Goal: Task Accomplishment & Management: Complete application form

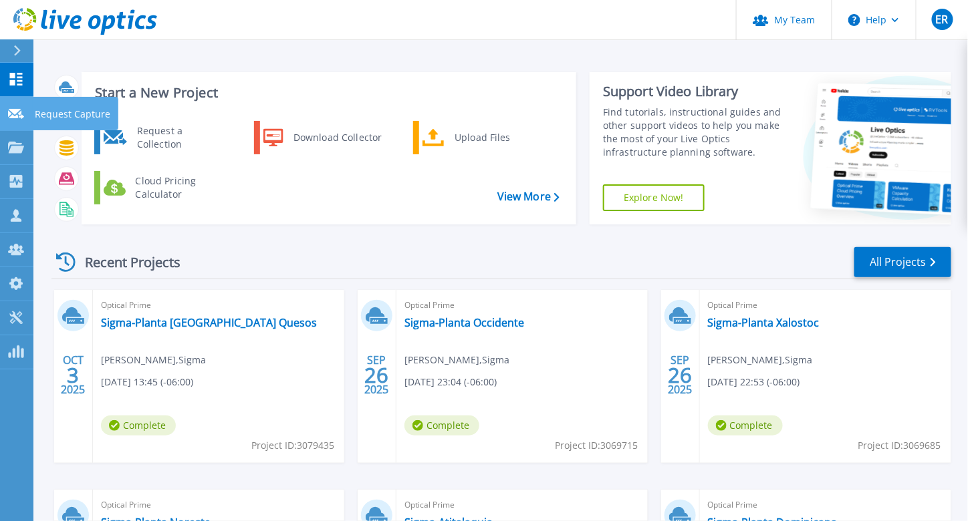
click at [23, 113] on icon at bounding box center [16, 114] width 16 height 10
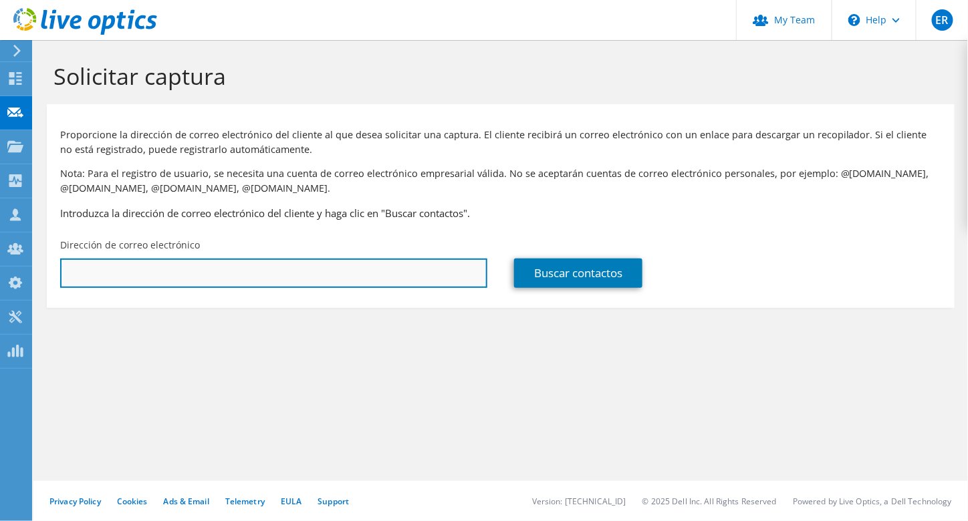
click at [205, 271] on input "text" at bounding box center [273, 273] width 427 height 29
paste input "[EMAIL_ADDRESS][DOMAIN_NAME]"
type input "[EMAIL_ADDRESS][DOMAIN_NAME]"
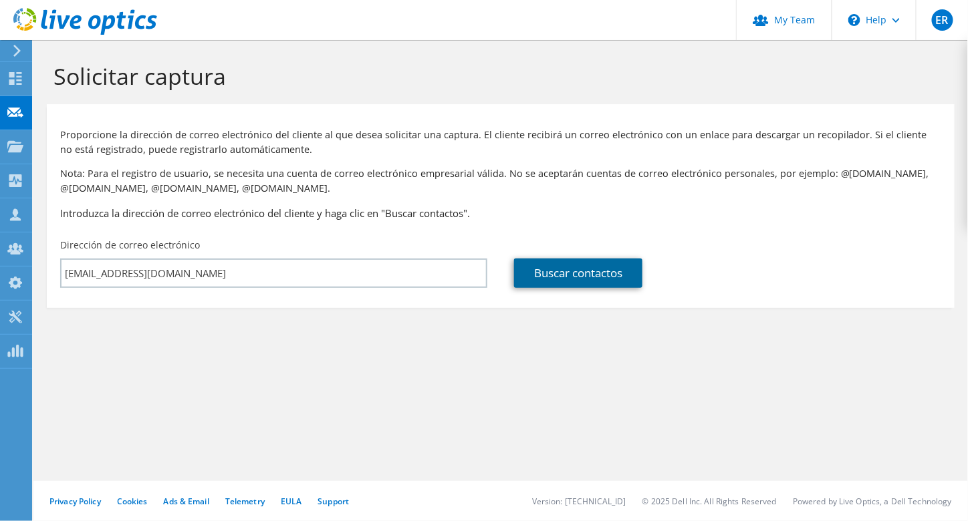
click at [565, 267] on link "Buscar contactos" at bounding box center [578, 273] width 128 height 29
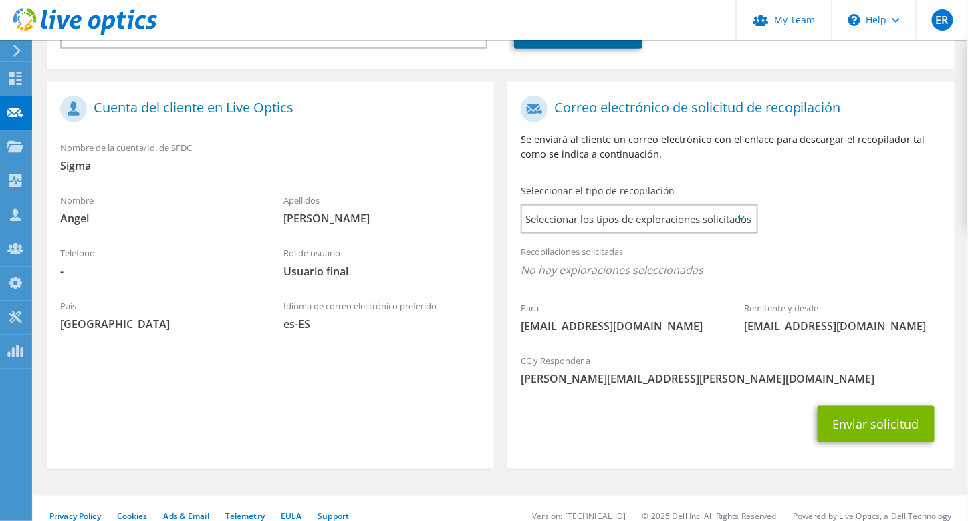
scroll to position [254, 0]
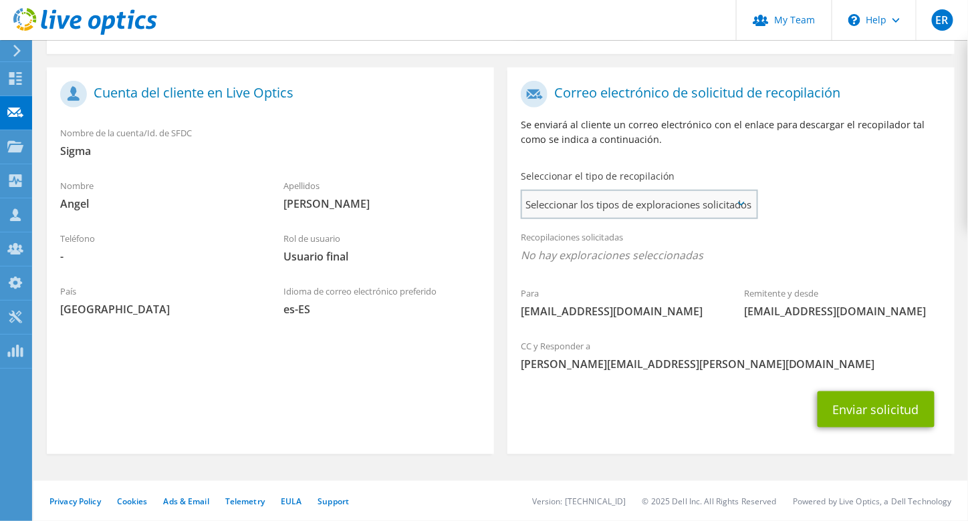
click at [576, 205] on span "Seleccionar los tipos de exploraciones solicitados" at bounding box center [639, 204] width 234 height 27
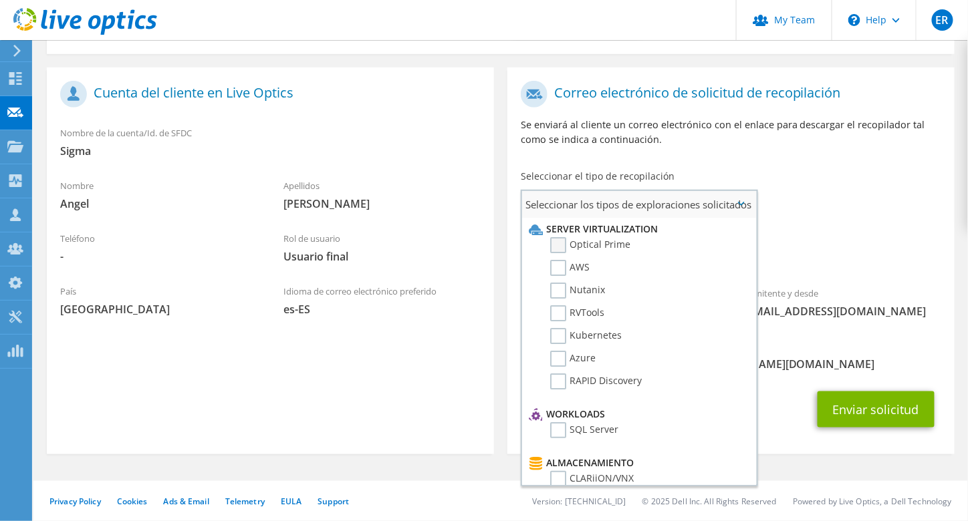
click at [561, 245] on label "Optical Prime" at bounding box center [590, 245] width 80 height 16
click at [0, 0] on input "Optical Prime" at bounding box center [0, 0] width 0 height 0
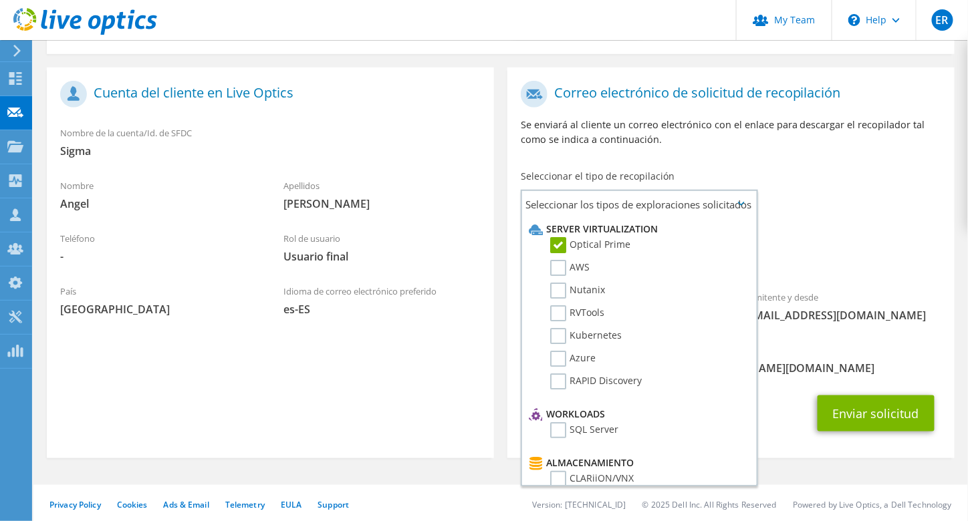
scroll to position [258, 0]
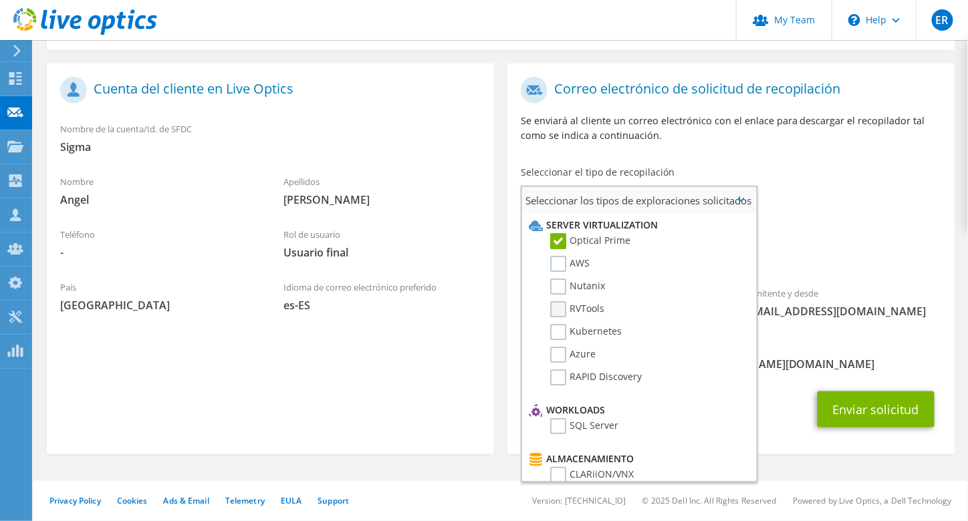
click at [560, 305] on label "RVTools" at bounding box center [577, 309] width 54 height 16
click at [0, 0] on input "RVTools" at bounding box center [0, 0] width 0 height 0
click at [891, 235] on div "Recopilaciones solicitadas No hay exploraciones seleccionadas Optical Prime RVT…" at bounding box center [730, 245] width 447 height 53
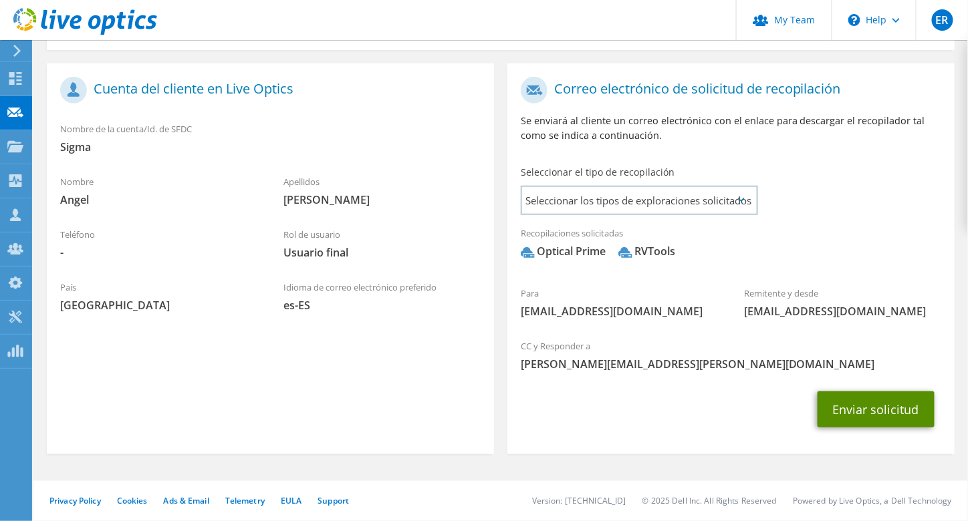
click at [884, 400] on button "Enviar solicitud" at bounding box center [875, 410] width 117 height 36
